Goal: Information Seeking & Learning: Learn about a topic

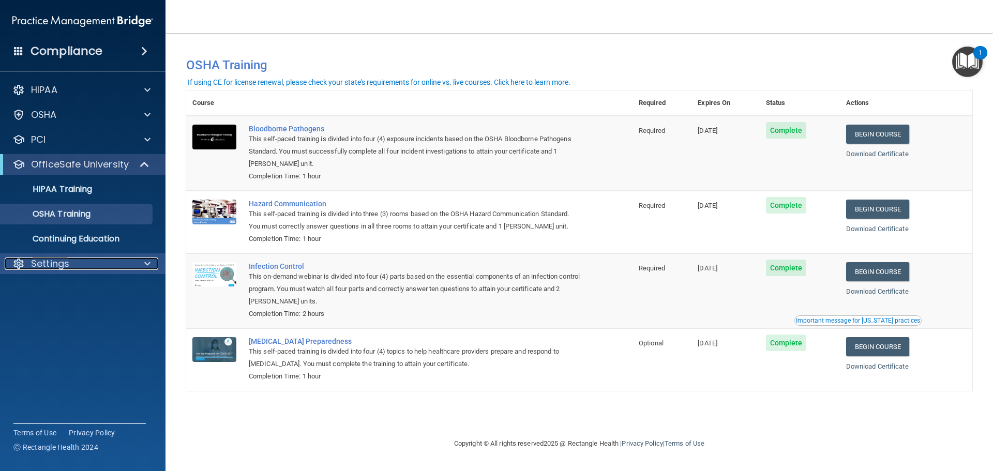
click at [60, 264] on p "Settings" at bounding box center [50, 264] width 38 height 12
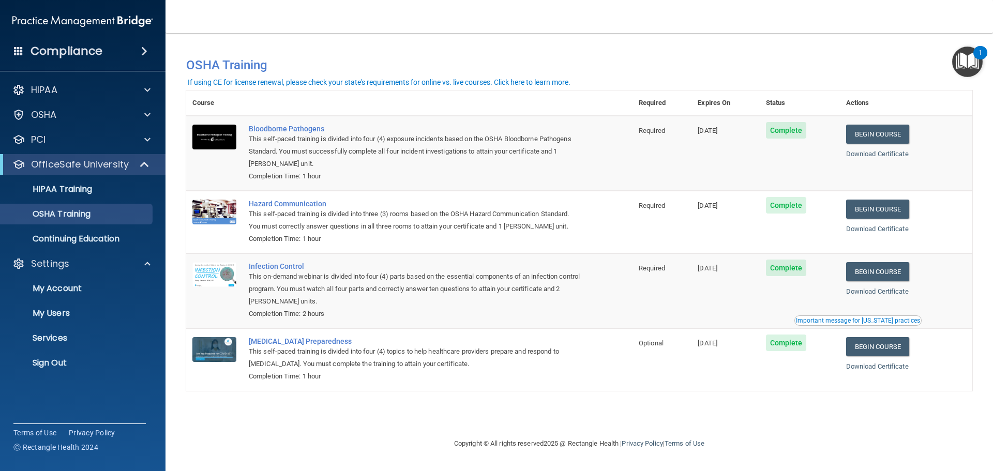
click at [84, 51] on h4 "Compliance" at bounding box center [67, 51] width 72 height 14
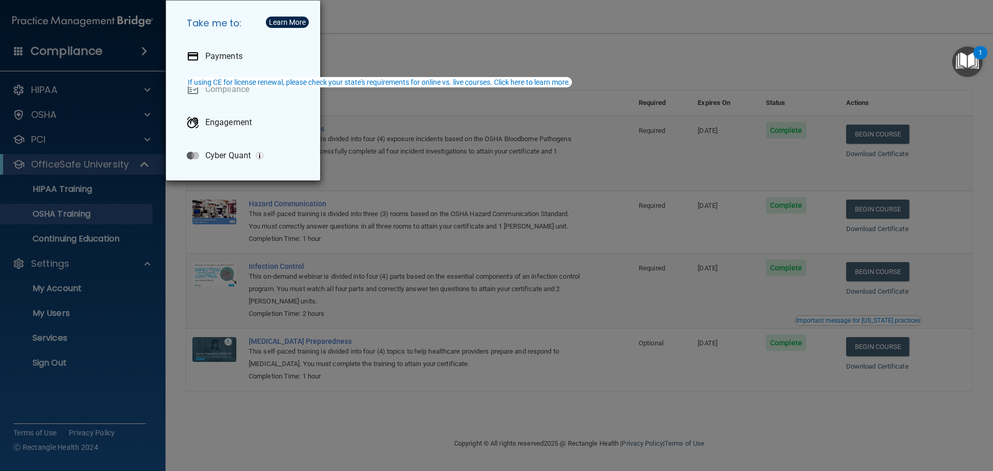
click at [96, 91] on div "Take me to: Payments Compliance Engagement Cyber Quant" at bounding box center [496, 235] width 993 height 471
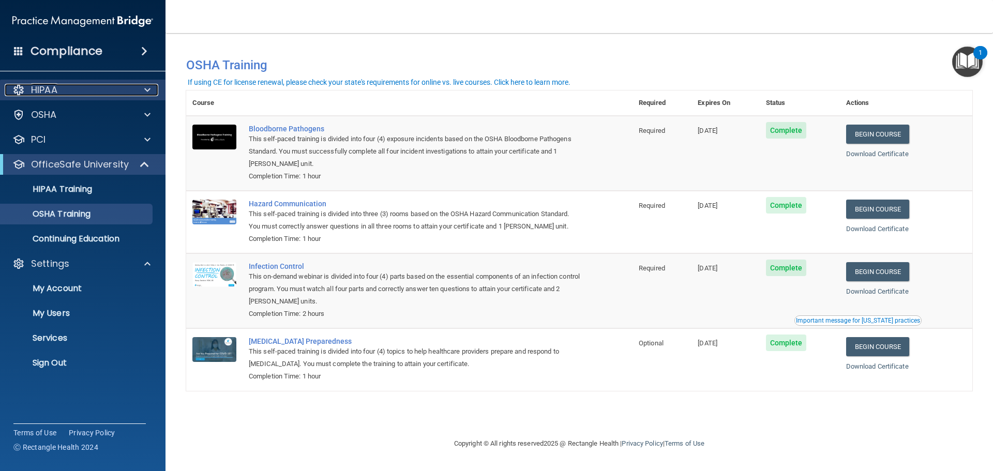
click at [93, 93] on div "HIPAA" at bounding box center [69, 90] width 128 height 12
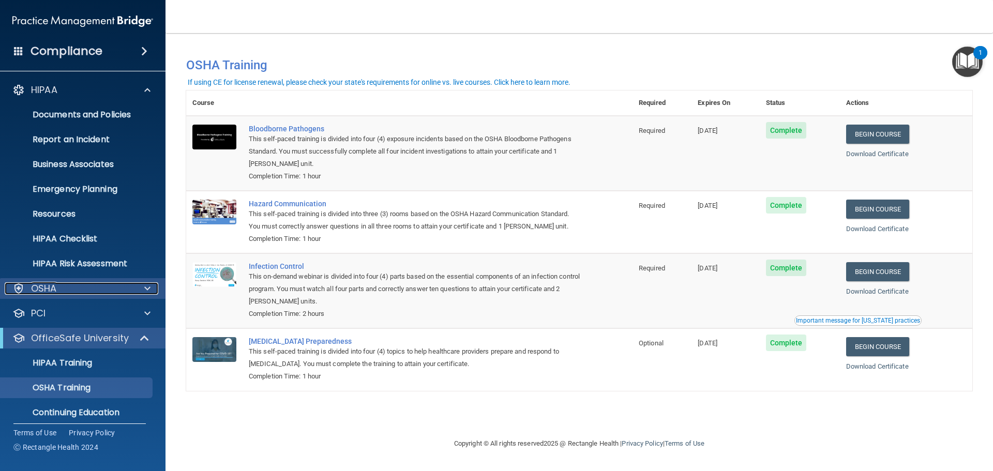
click at [83, 287] on div "OSHA" at bounding box center [69, 288] width 128 height 12
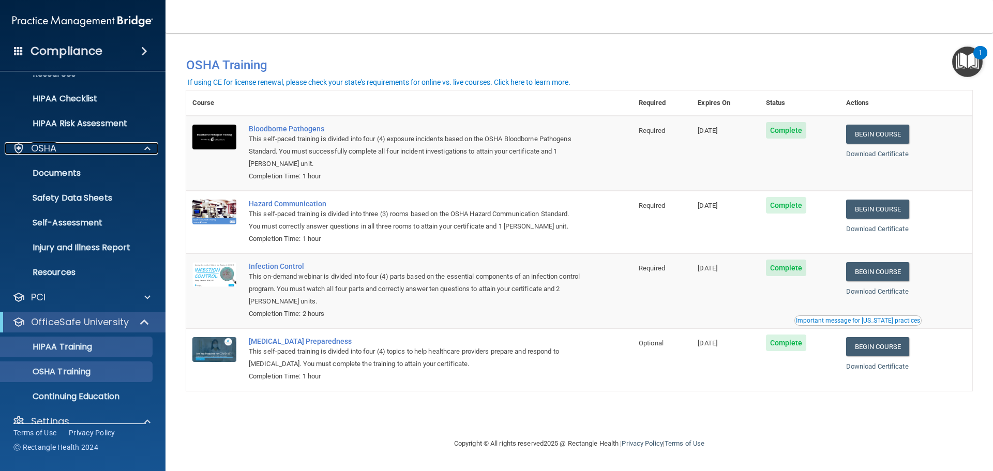
scroll to position [207, 0]
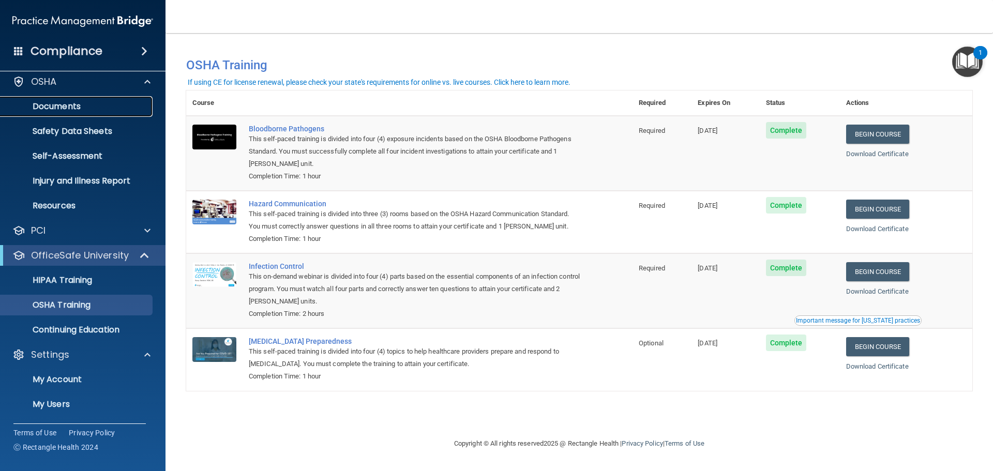
click at [64, 104] on p "Documents" at bounding box center [77, 106] width 141 height 10
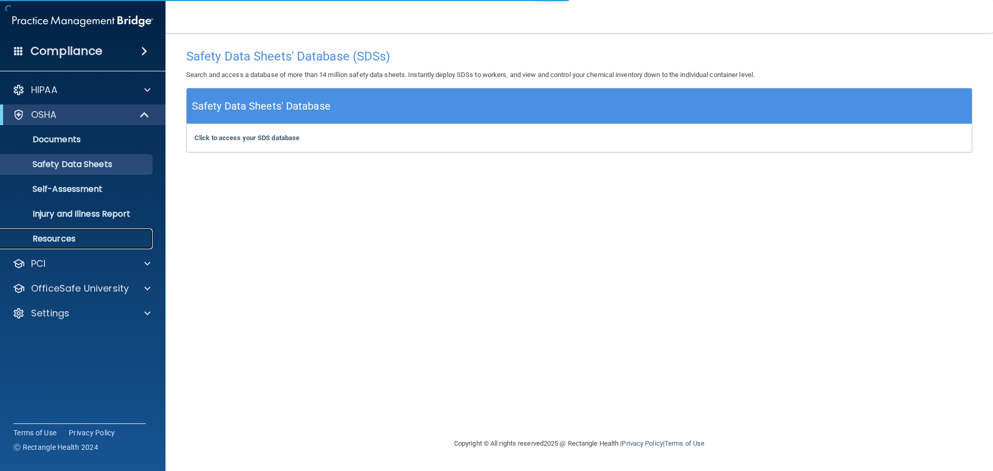
click at [73, 236] on p "Resources" at bounding box center [77, 239] width 141 height 10
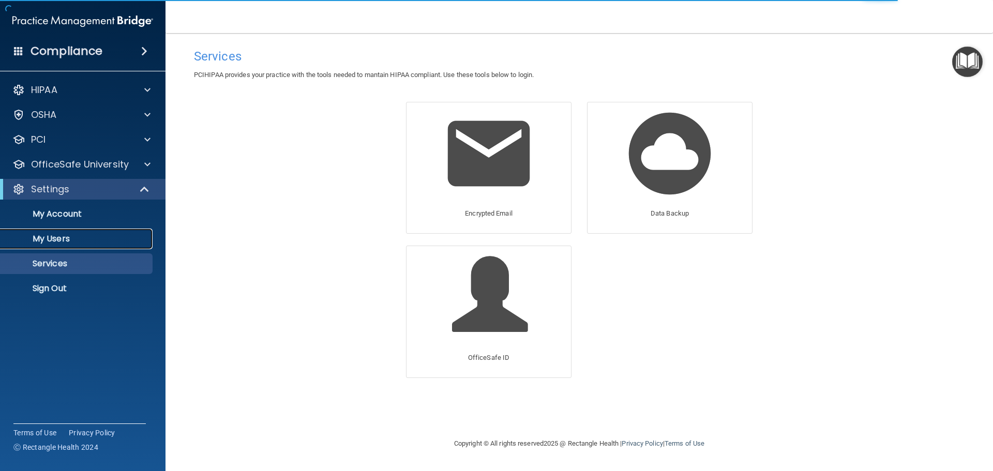
click at [57, 231] on link "My Users" at bounding box center [71, 239] width 163 height 21
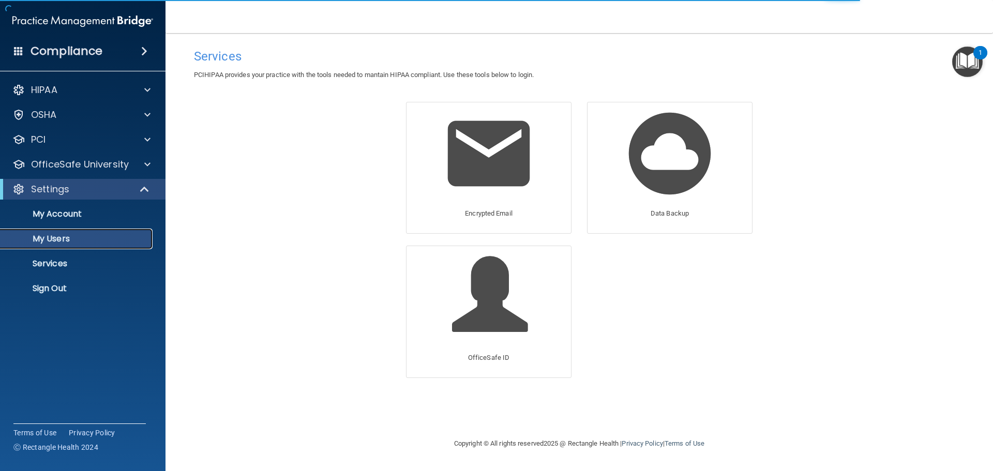
select select "20"
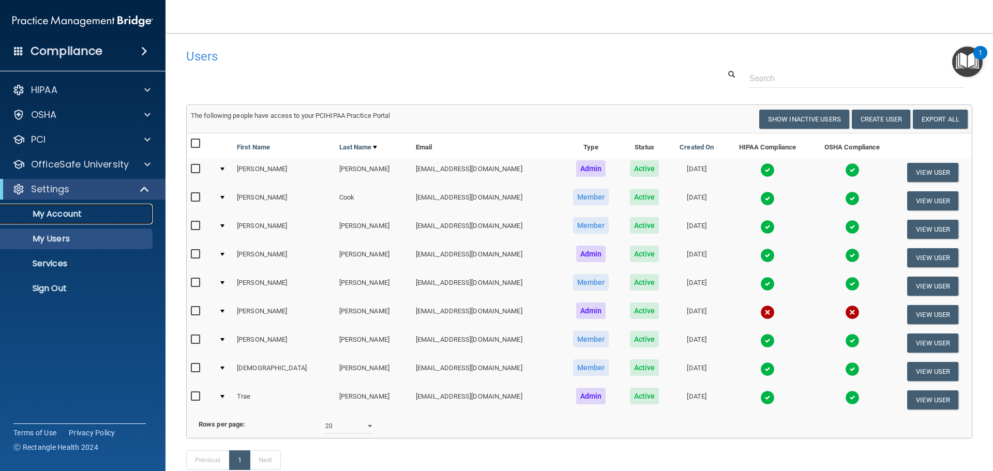
click at [60, 216] on p "My Account" at bounding box center [77, 214] width 141 height 10
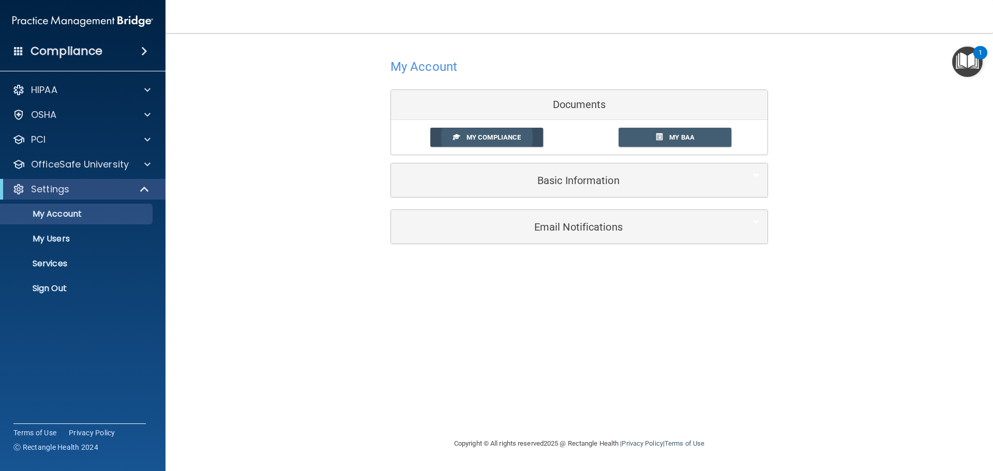
click at [494, 130] on link "My Compliance" at bounding box center [486, 137] width 113 height 19
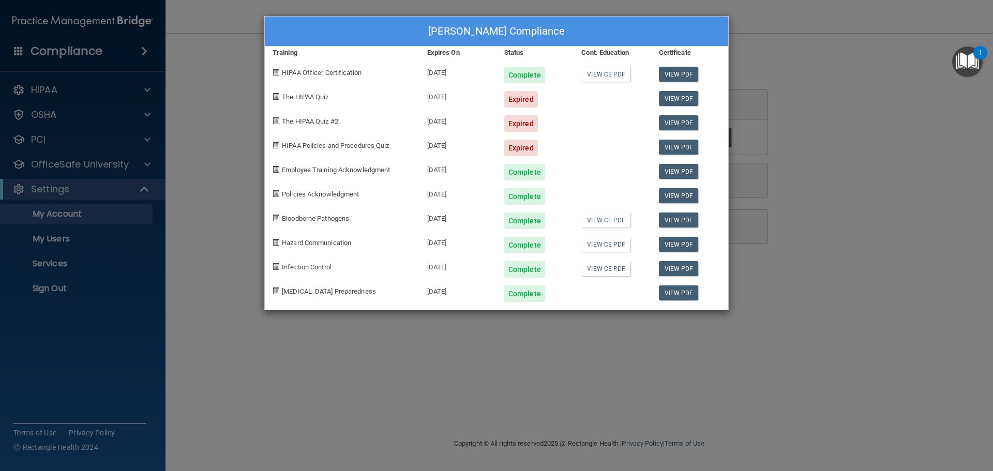
click at [200, 265] on div "Trae Pappas's Compliance Training Expires On Status Cont. Education Certificate…" at bounding box center [496, 235] width 993 height 471
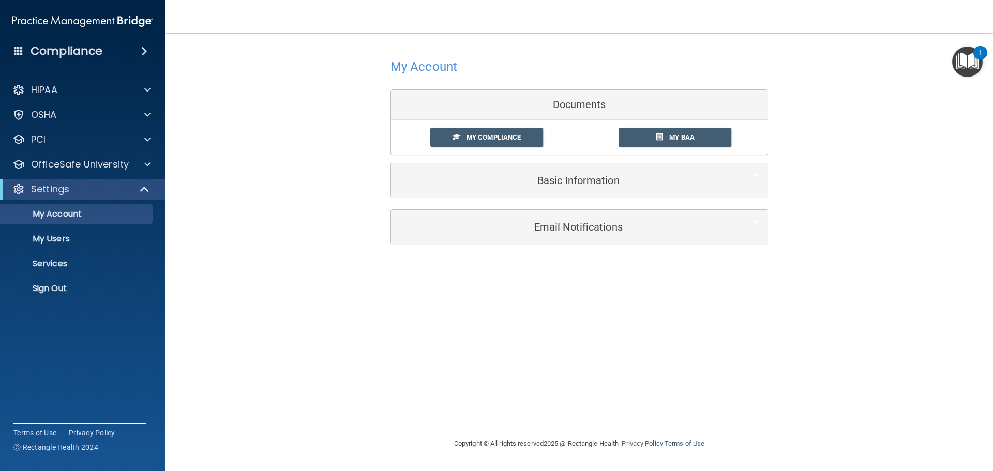
click at [974, 64] on img "Open Resource Center, 1 new notification" at bounding box center [967, 62] width 31 height 31
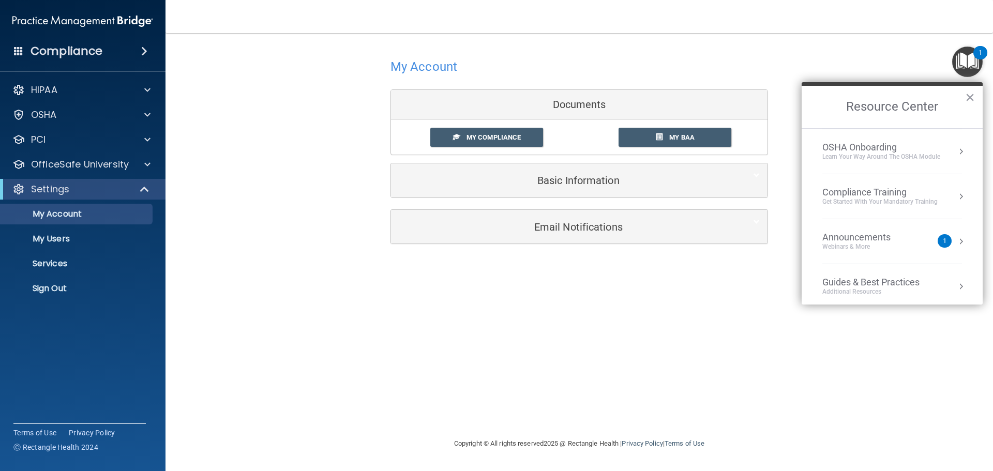
scroll to position [44, 0]
click at [893, 235] on div "Compliance Training" at bounding box center [879, 237] width 115 height 11
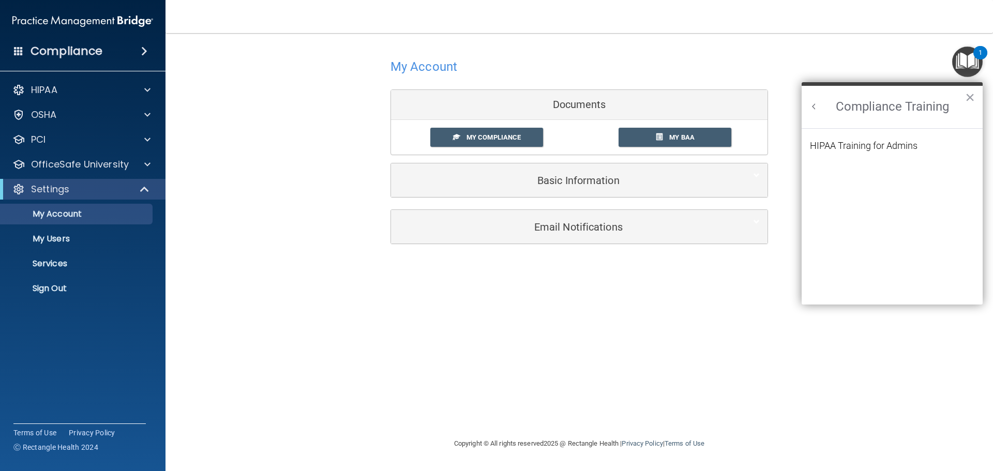
scroll to position [0, 0]
click at [849, 146] on div "HIPAA Training for Admins" at bounding box center [864, 145] width 108 height 9
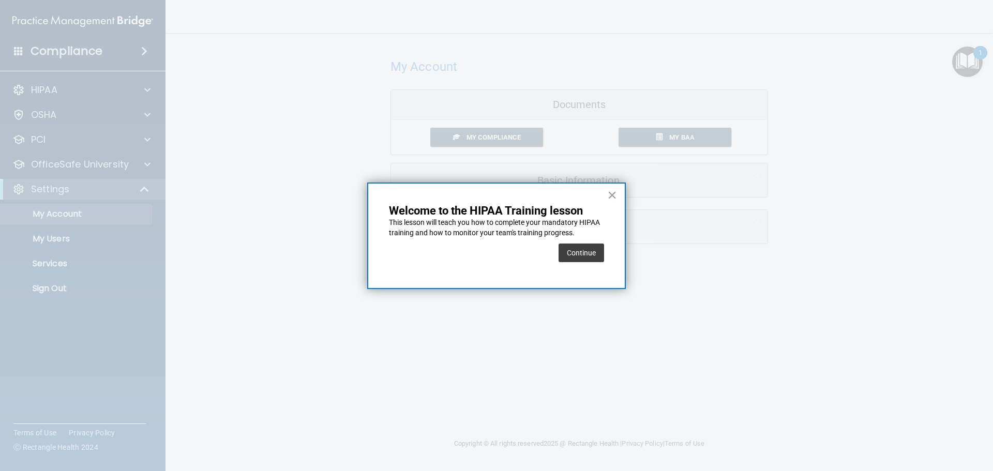
drag, startPoint x: 615, startPoint y: 194, endPoint x: 627, endPoint y: 189, distance: 13.7
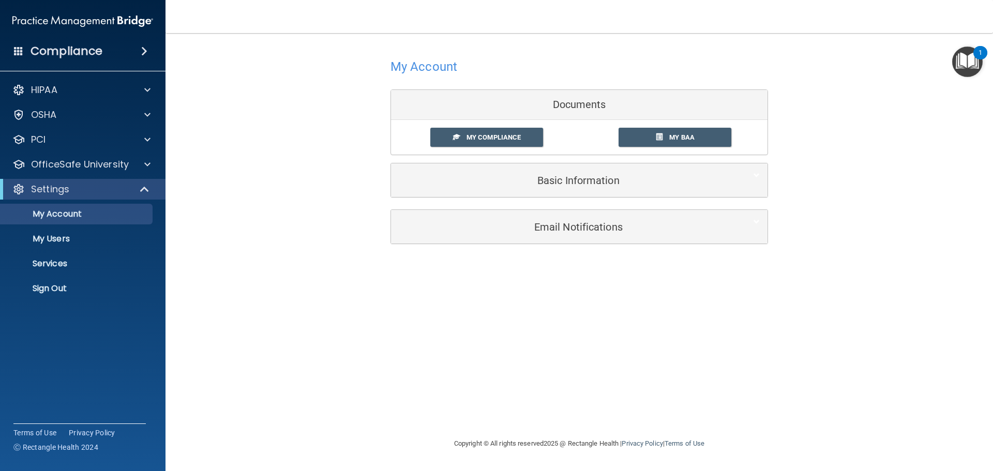
click at [984, 59] on div "1" at bounding box center [980, 52] width 14 height 13
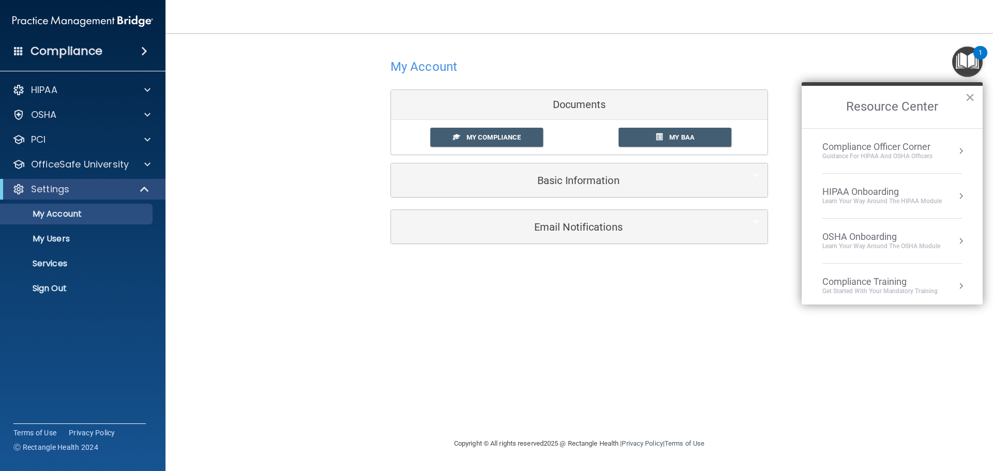
click at [889, 150] on div "Compliance Officer Corner" at bounding box center [877, 146] width 110 height 11
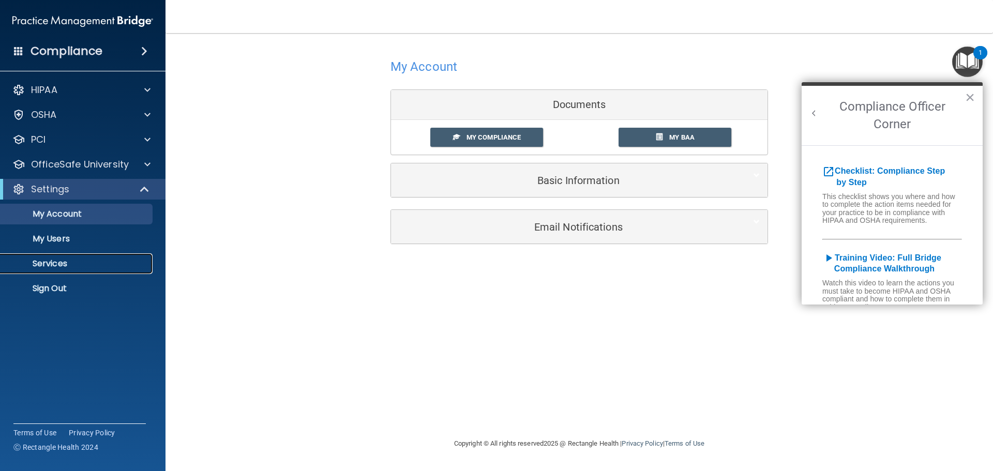
click at [67, 256] on link "Services" at bounding box center [71, 263] width 163 height 21
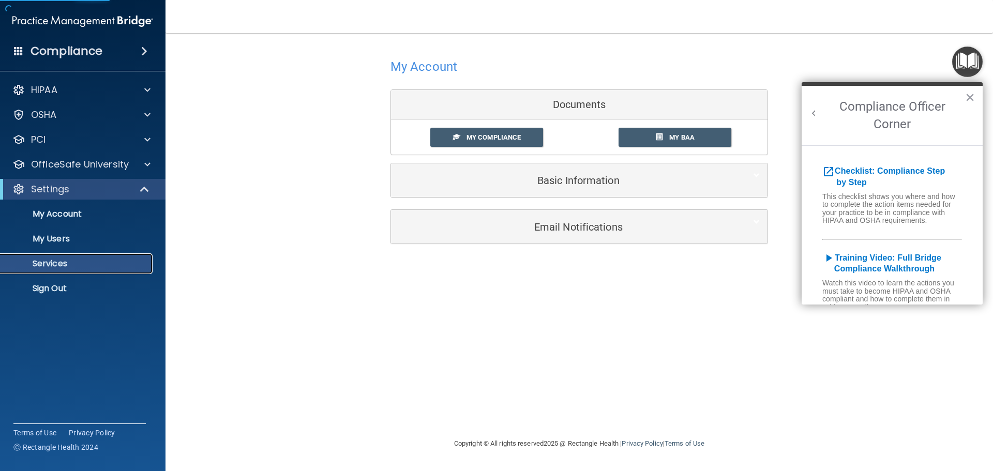
click at [57, 265] on p "Services" at bounding box center [77, 264] width 141 height 10
click at [53, 266] on p "Services" at bounding box center [77, 264] width 141 height 10
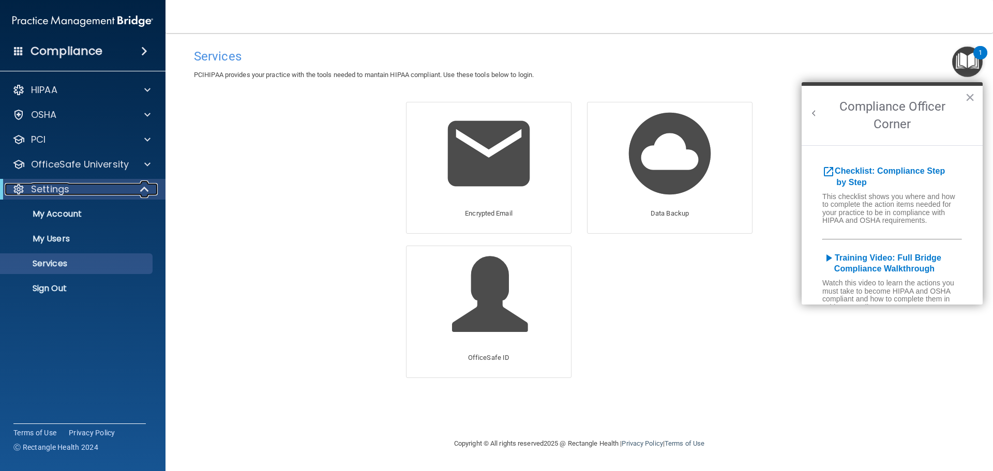
click at [38, 187] on p "Settings" at bounding box center [50, 189] width 38 height 12
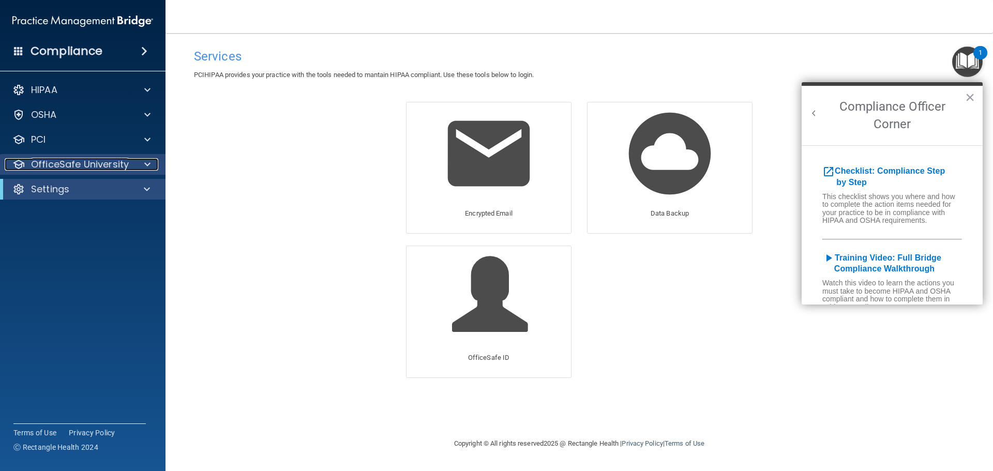
click at [66, 165] on p "OfficeSafe University" at bounding box center [80, 164] width 98 height 12
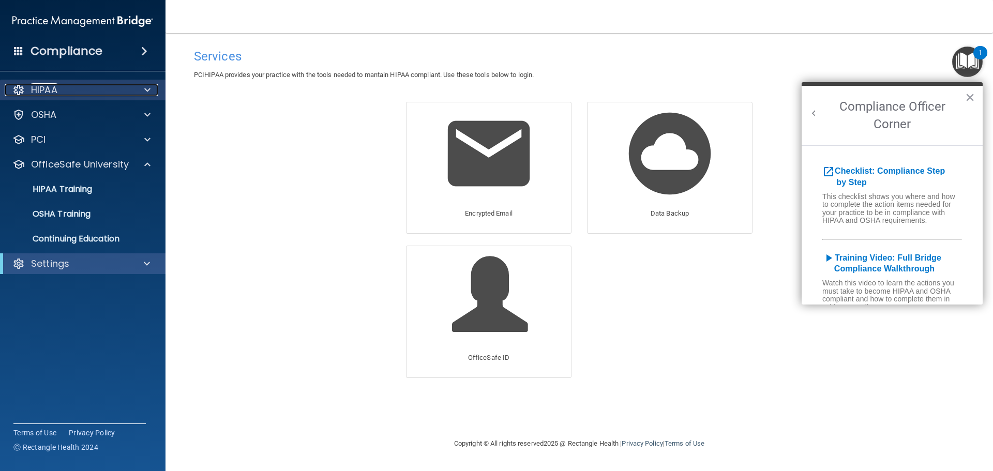
click at [51, 84] on p "HIPAA" at bounding box center [44, 90] width 26 height 12
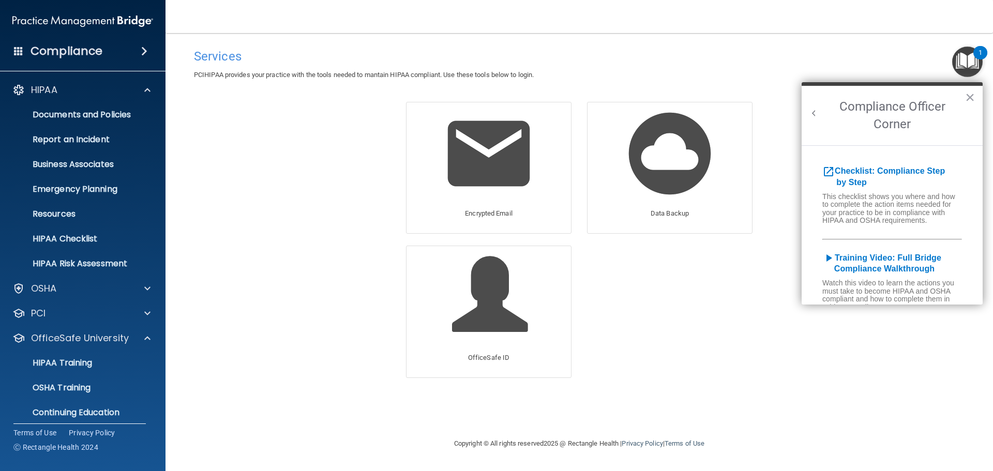
click at [47, 275] on div "HIPAA Documents and Policies Report an Incident Business Associates Emergency P…" at bounding box center [83, 266] width 166 height 381
click at [96, 19] on img at bounding box center [82, 21] width 141 height 21
drag, startPoint x: 973, startPoint y: 97, endPoint x: 885, endPoint y: 119, distance: 91.3
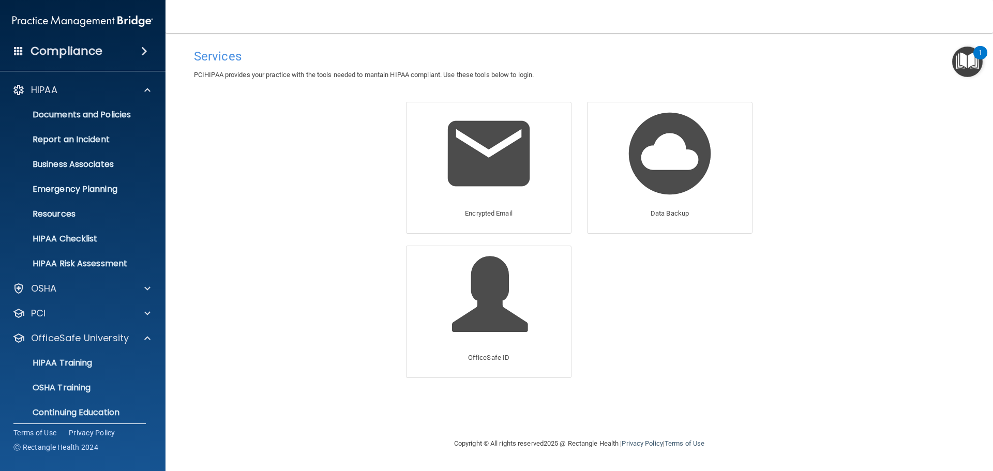
click at [967, 58] on img "Open Resource Center, 1 new notification" at bounding box center [967, 62] width 31 height 31
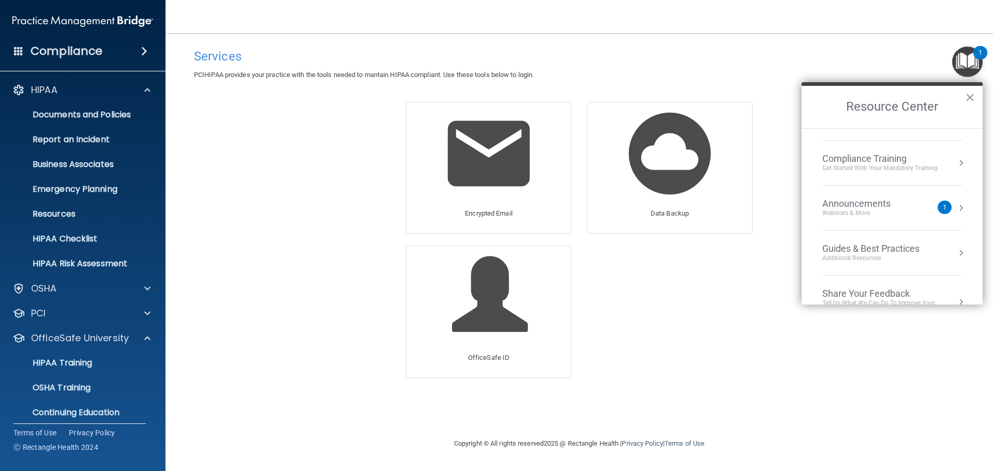
scroll to position [148, 0]
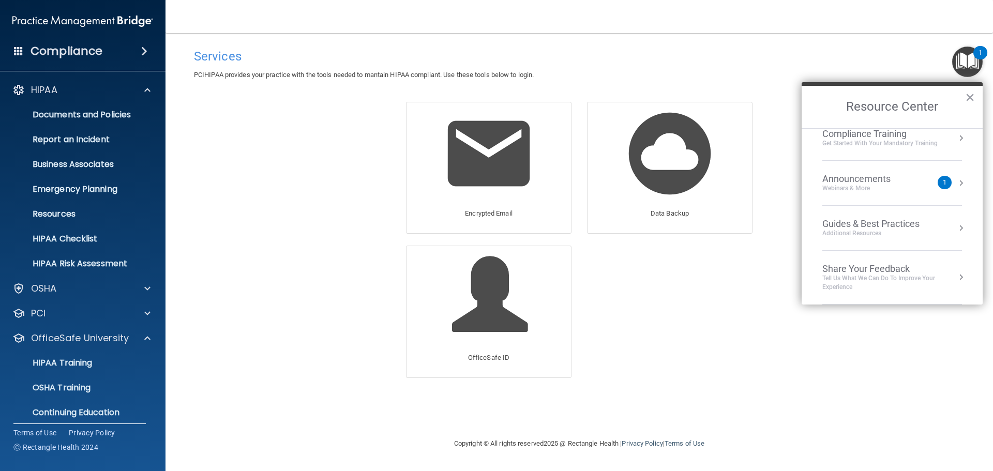
click at [956, 223] on button "Resource Center" at bounding box center [961, 228] width 10 height 10
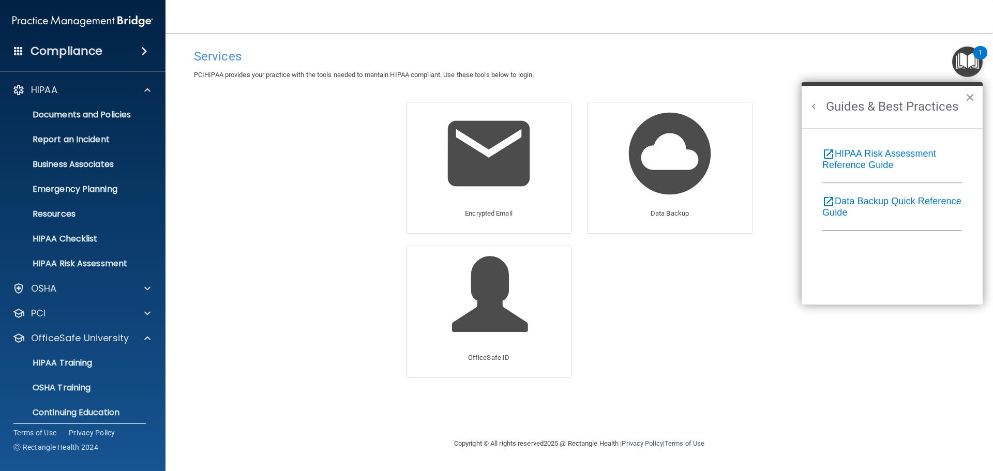
scroll to position [135, 0]
click at [812, 109] on button "Back to Resource Center Home" at bounding box center [814, 106] width 10 height 10
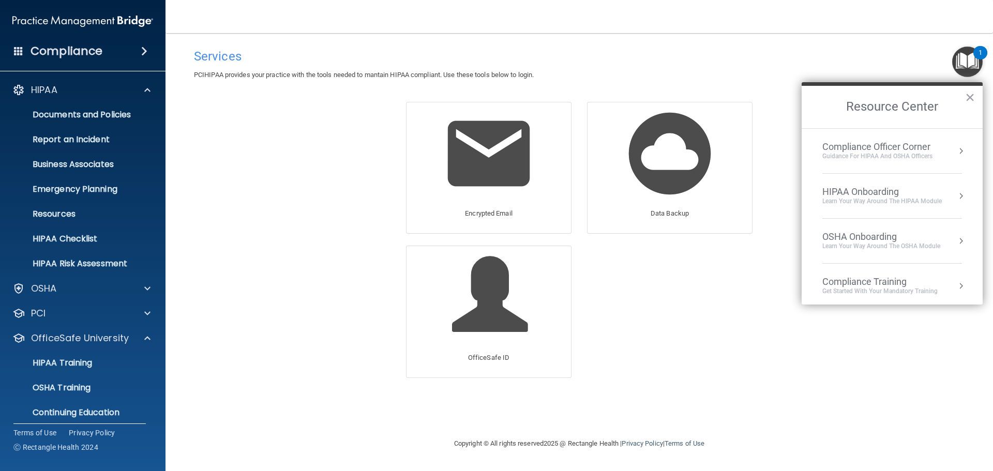
scroll to position [148, 0]
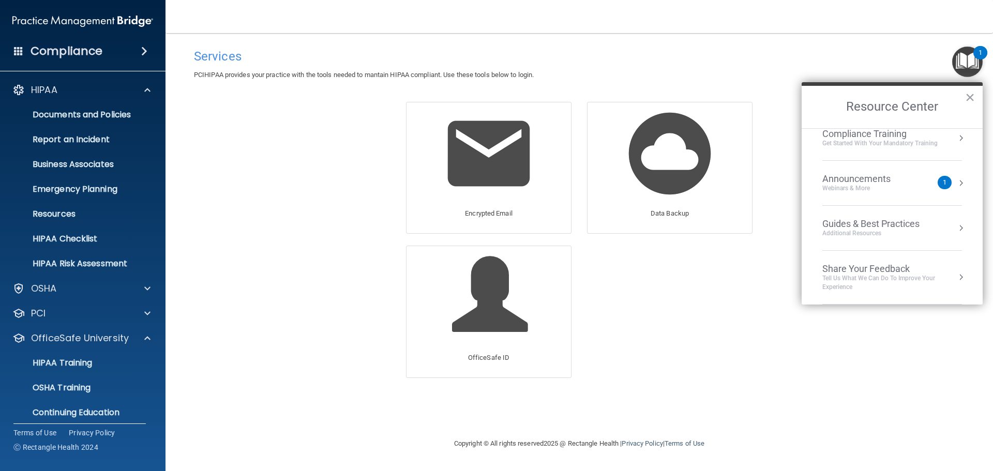
click at [898, 276] on div "Tell Us What We Can Do to Improve Your Experience" at bounding box center [892, 283] width 140 height 18
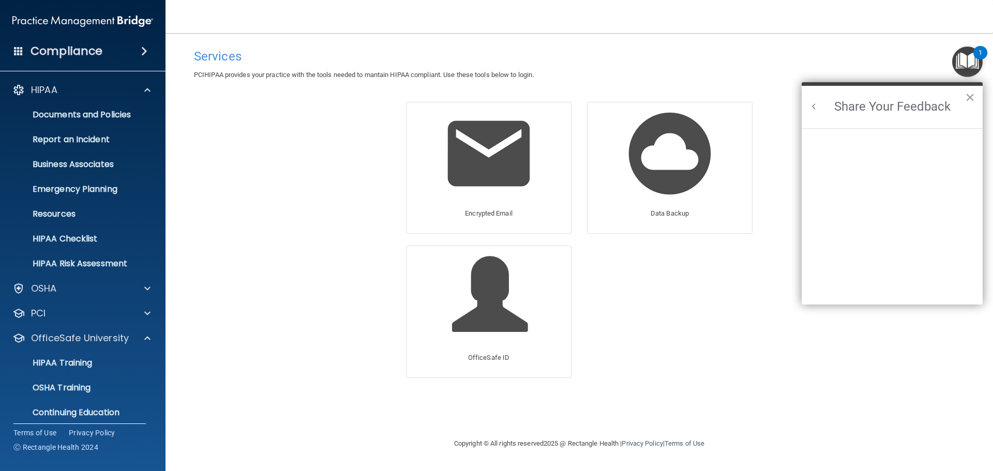
scroll to position [0, 0]
click at [811, 107] on button "Back to Resource Center Home" at bounding box center [814, 106] width 10 height 10
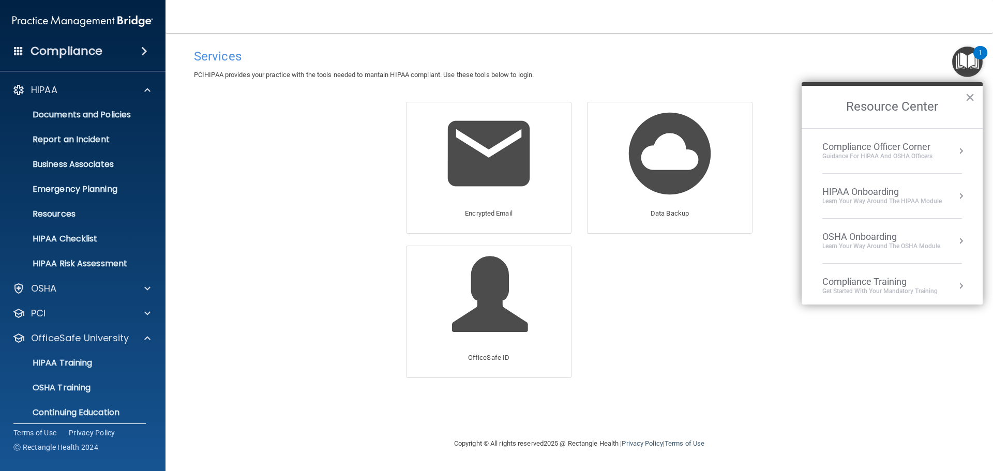
scroll to position [148, 0]
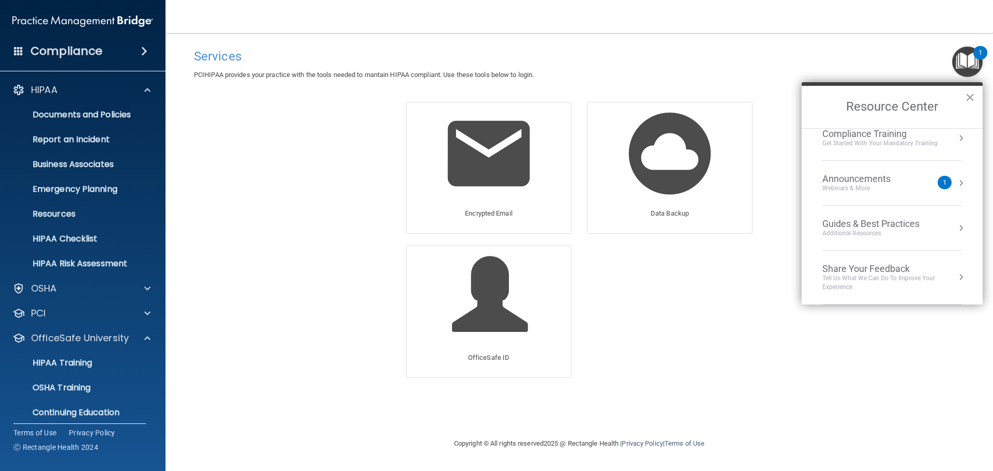
click at [868, 221] on div "Guides & Best Practices" at bounding box center [870, 223] width 97 height 11
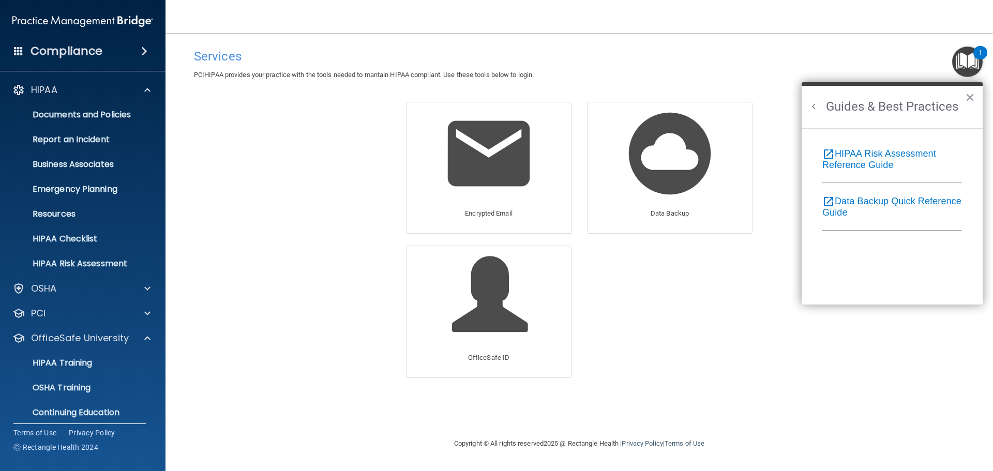
scroll to position [0, 0]
click at [817, 99] on h2 "Guides & Best Practices" at bounding box center [892, 107] width 181 height 42
click at [819, 114] on h2 "Guides & Best Practices" at bounding box center [892, 107] width 181 height 42
click at [51, 381] on link "OSHA Training" at bounding box center [71, 388] width 163 height 21
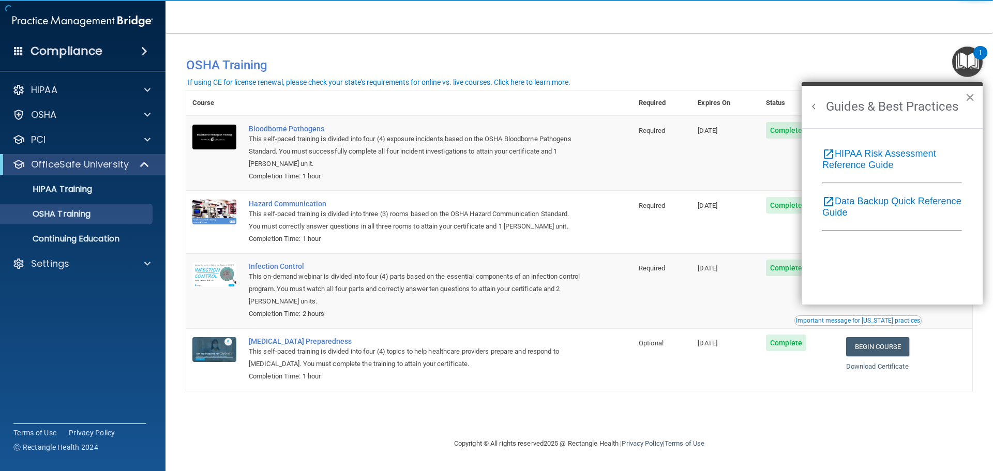
click at [969, 96] on button "×" at bounding box center [970, 97] width 10 height 17
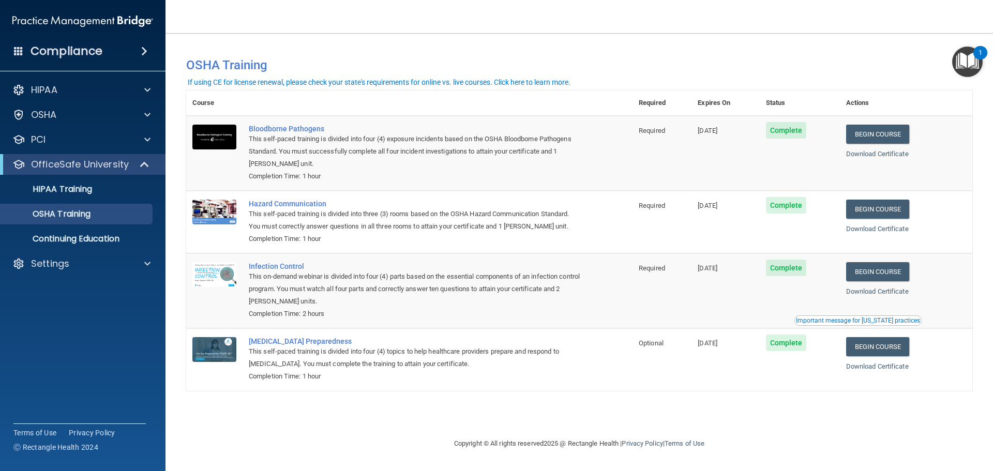
click at [348, 151] on div "This self-paced training is divided into four (4) exposure incidents based on t…" at bounding box center [415, 151] width 332 height 37
click at [353, 138] on div "This self-paced training is divided into four (4) exposure incidents based on t…" at bounding box center [415, 151] width 332 height 37
click at [352, 145] on div "This self-paced training is divided into four (4) exposure incidents based on t…" at bounding box center [415, 151] width 332 height 37
click at [349, 152] on div "This self-paced training is divided into four (4) exposure incidents based on t…" at bounding box center [415, 151] width 332 height 37
click at [543, 81] on div "If using CE for license renewal, please check your state's requirements for onl…" at bounding box center [379, 82] width 383 height 7
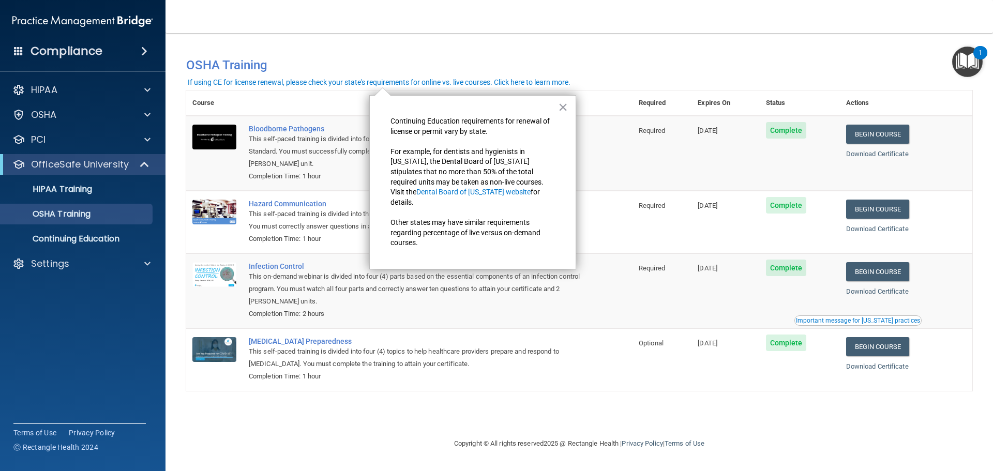
click at [547, 77] on body "Compliance HIPAA Documents and Policies Report an Incident Business Associates …" at bounding box center [496, 235] width 993 height 471
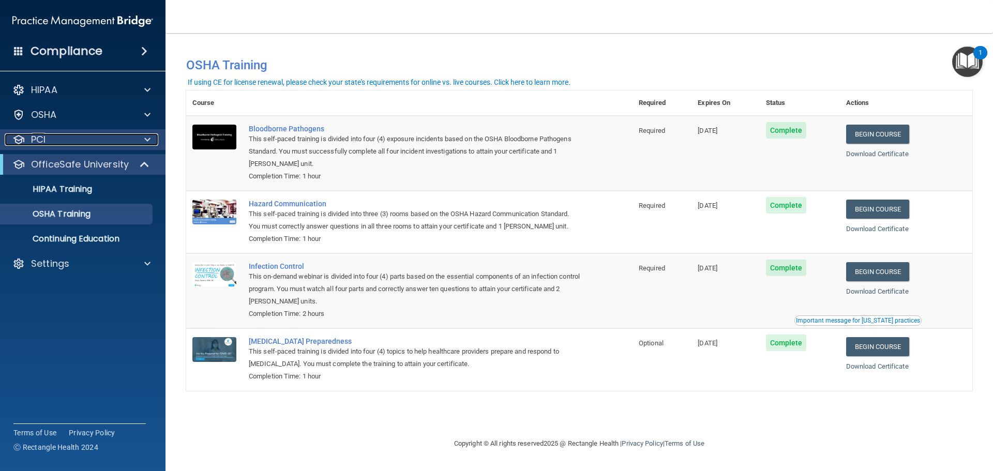
click at [70, 137] on div "PCI" at bounding box center [69, 139] width 128 height 12
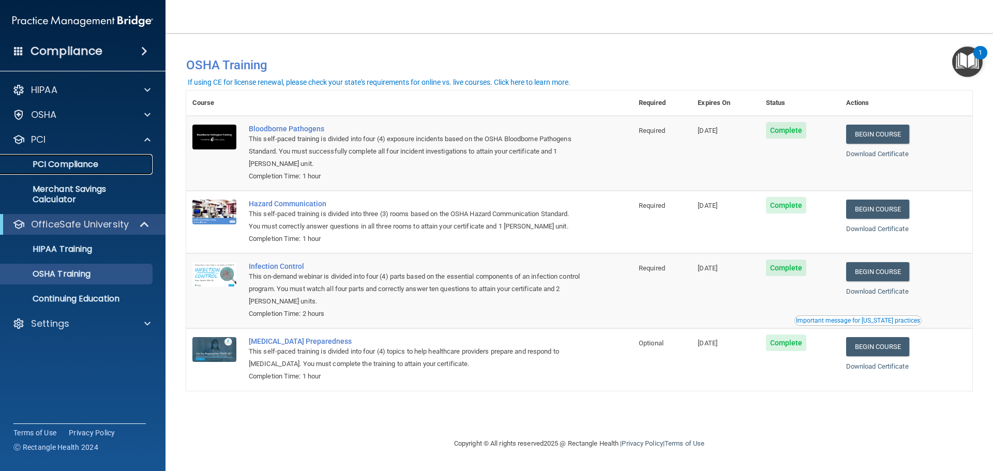
click at [61, 164] on p "PCI Compliance" at bounding box center [77, 164] width 141 height 10
click at [57, 115] on div "OSHA" at bounding box center [69, 115] width 128 height 12
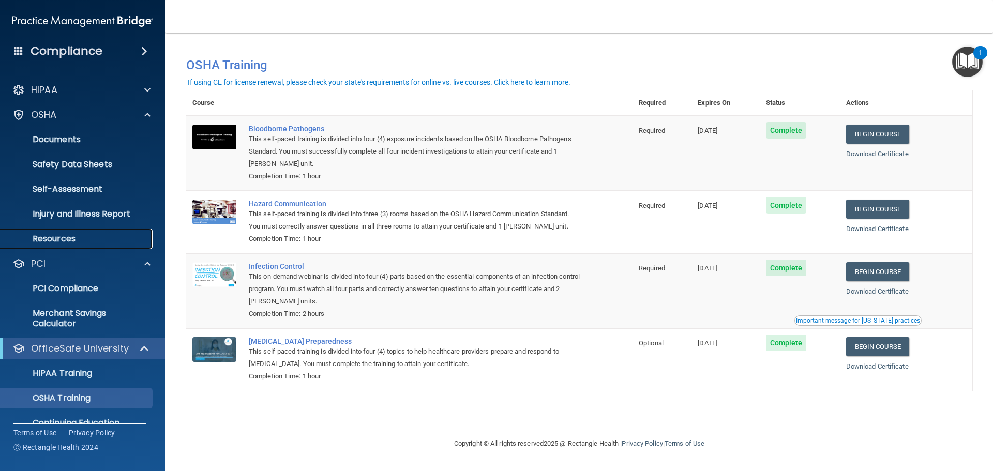
click at [43, 237] on p "Resources" at bounding box center [77, 239] width 141 height 10
